Goal: Task Accomplishment & Management: Manage account settings

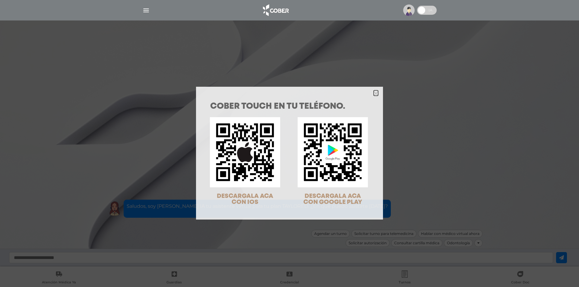
click at [373, 94] on polygon "Close" at bounding box center [375, 93] width 5 height 5
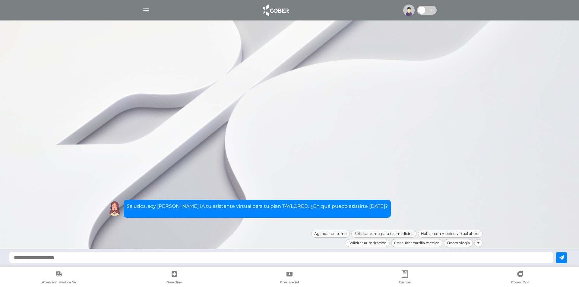
click at [155, 11] on div at bounding box center [289, 10] width 309 height 14
click at [151, 9] on div at bounding box center [289, 10] width 309 height 14
click at [411, 9] on img at bounding box center [408, 10] width 11 height 11
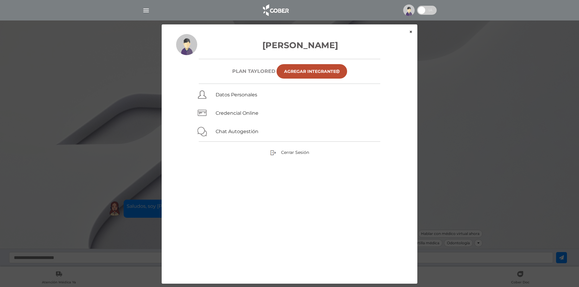
click at [413, 34] on div "× × Manuel Amaru Bond Aceituno Plan TAYLORED Agregar Integrante Datos Personale…" at bounding box center [289, 154] width 256 height 260
click at [411, 32] on button "×" at bounding box center [410, 31] width 13 height 15
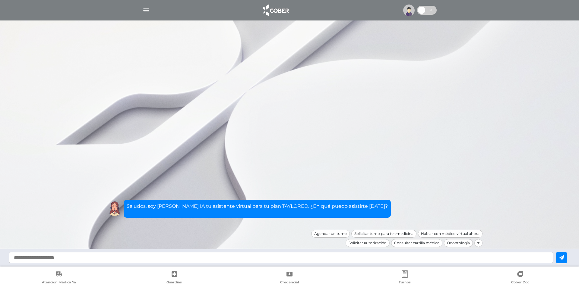
click at [146, 9] on img "button" at bounding box center [146, 11] width 8 height 8
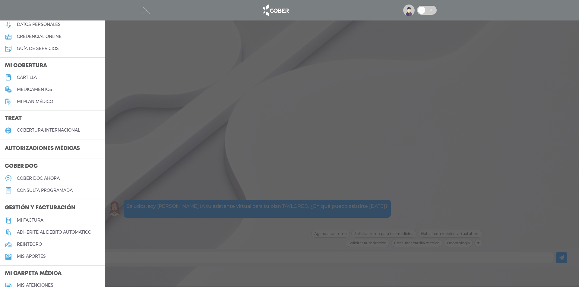
scroll to position [60, 0]
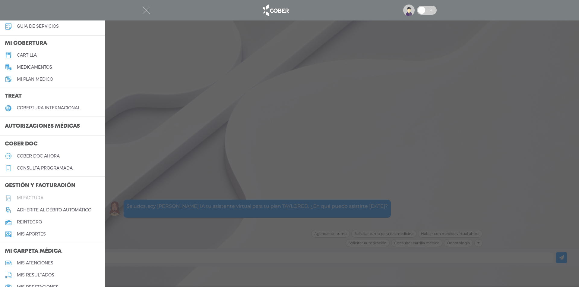
click at [30, 198] on h5 "Mi factura" at bounding box center [30, 198] width 27 height 5
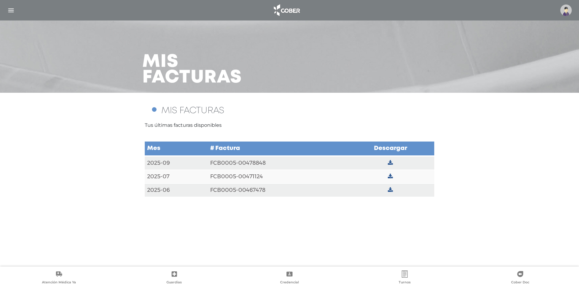
click at [388, 162] on icon at bounding box center [390, 162] width 5 height 5
